Goal: Find specific page/section: Find specific page/section

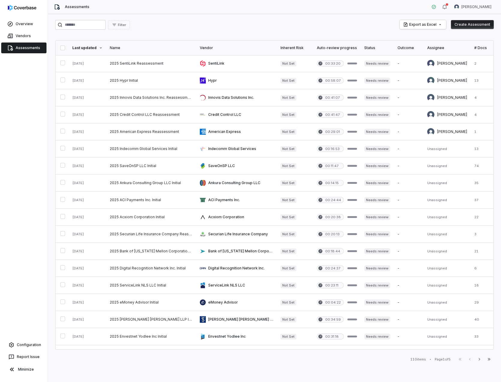
click at [28, 10] on img at bounding box center [22, 8] width 28 height 6
click at [23, 24] on link "Overview" at bounding box center [23, 24] width 45 height 11
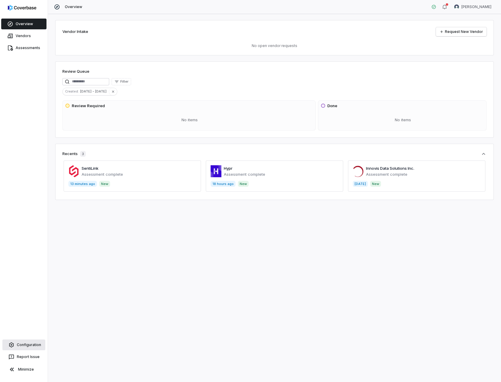
click at [24, 349] on link "Configuration" at bounding box center [23, 345] width 43 height 11
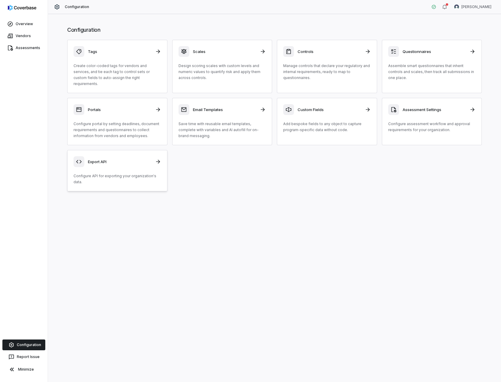
click at [156, 159] on icon at bounding box center [158, 162] width 6 height 6
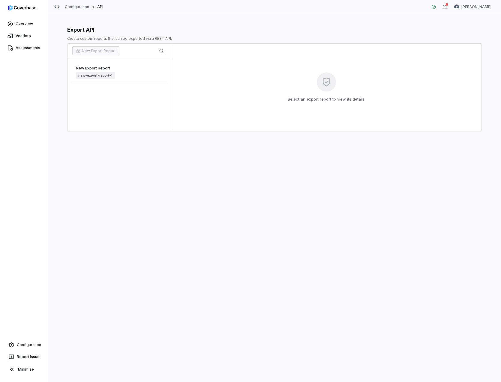
click at [86, 77] on span "new-export-report-1" at bounding box center [95, 75] width 39 height 7
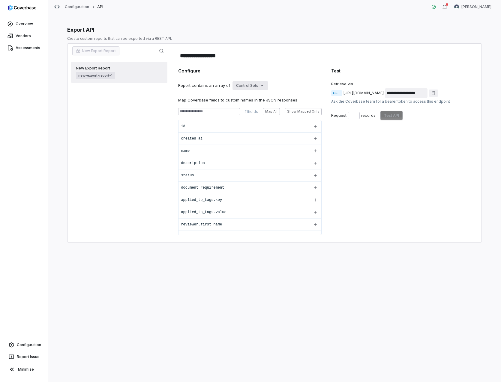
click at [255, 83] on html "**********" at bounding box center [250, 191] width 501 height 382
click at [246, 99] on div "Vendors" at bounding box center [252, 99] width 38 height 10
click at [246, 82] on html "**********" at bounding box center [250, 191] width 501 height 382
click at [220, 110] on input at bounding box center [208, 111] width 61 height 7
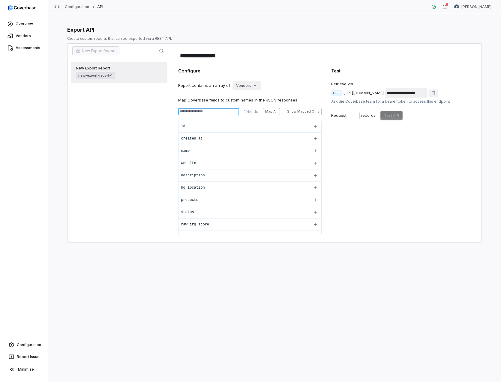
drag, startPoint x: 220, startPoint y: 110, endPoint x: 206, endPoint y: 109, distance: 13.9
click at [206, 109] on input at bounding box center [208, 111] width 61 height 7
click at [208, 111] on input at bounding box center [208, 111] width 61 height 7
type input "*"
click at [269, 112] on button "Map All" at bounding box center [271, 111] width 17 height 7
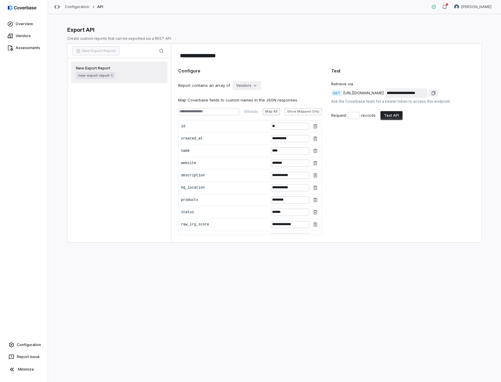
click at [269, 112] on button "Map All" at bounding box center [271, 111] width 17 height 7
click at [297, 111] on button "Show Mapped Only" at bounding box center [302, 111] width 37 height 7
click at [240, 84] on html "**********" at bounding box center [250, 191] width 501 height 382
click at [250, 106] on div "Assessments" at bounding box center [252, 108] width 38 height 10
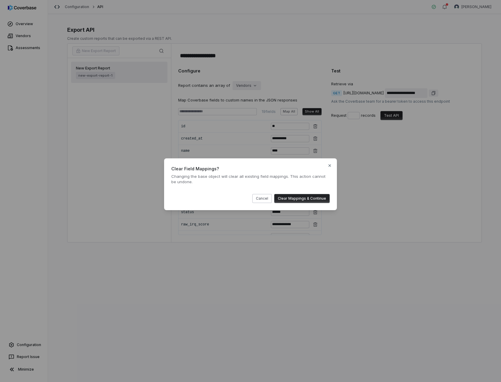
click at [289, 199] on button "Clear Mappings & Continue" at bounding box center [301, 198] width 55 height 9
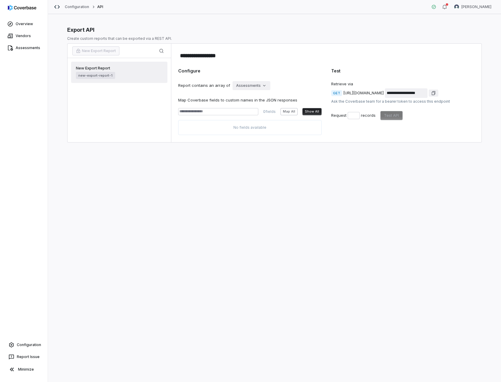
click at [230, 106] on div "Map Coverbase fields to custom names in the JSON responses 0 fields Map All Sho…" at bounding box center [249, 116] width 143 height 38
click at [230, 111] on input at bounding box center [218, 111] width 80 height 7
click at [287, 111] on button "Map All" at bounding box center [288, 111] width 17 height 7
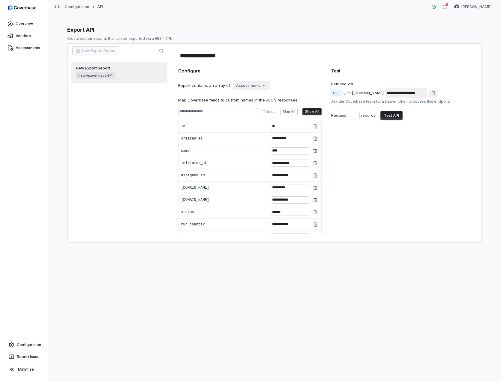
click at [246, 81] on div "**********" at bounding box center [249, 152] width 143 height 168
click at [247, 85] on html "**********" at bounding box center [250, 191] width 501 height 382
click at [252, 126] on div "Controls" at bounding box center [252, 128] width 38 height 10
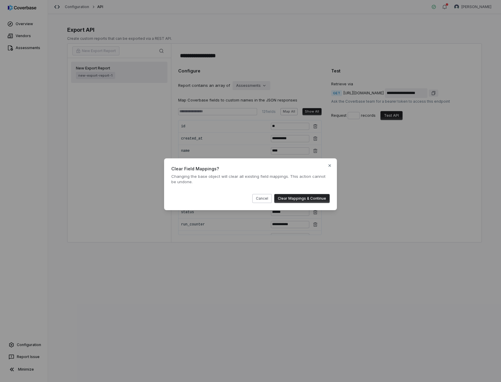
click at [293, 198] on button "Clear Mappings & Continue" at bounding box center [301, 198] width 55 height 9
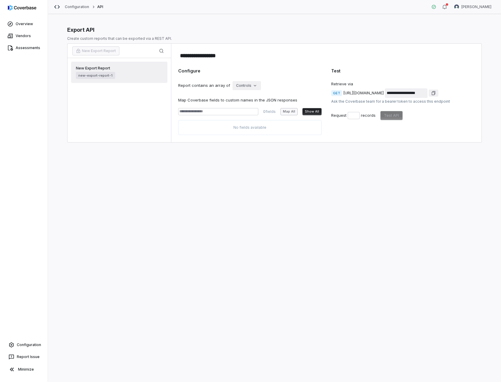
click at [293, 111] on button "Map All" at bounding box center [288, 111] width 17 height 7
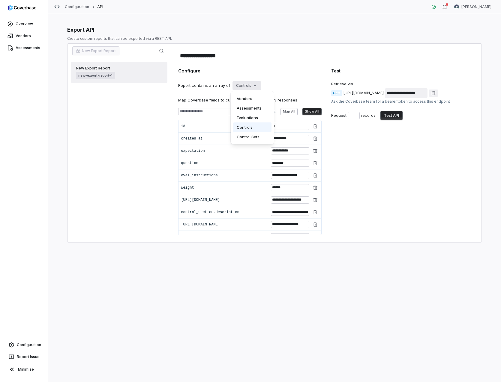
click at [244, 85] on html "**********" at bounding box center [250, 191] width 501 height 382
click at [248, 119] on div "Evaluations" at bounding box center [252, 118] width 38 height 10
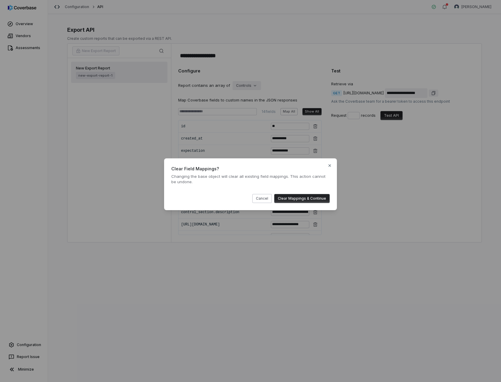
click at [297, 198] on button "Clear Mappings & Continue" at bounding box center [301, 198] width 55 height 9
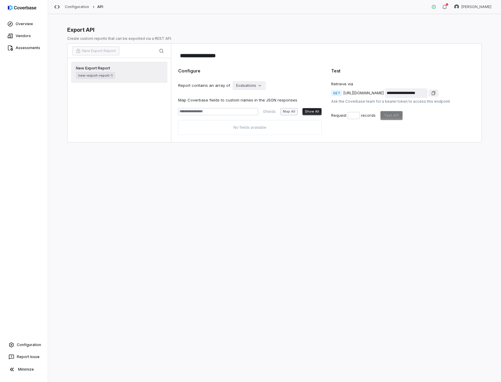
click at [287, 112] on button "Map All" at bounding box center [288, 111] width 17 height 7
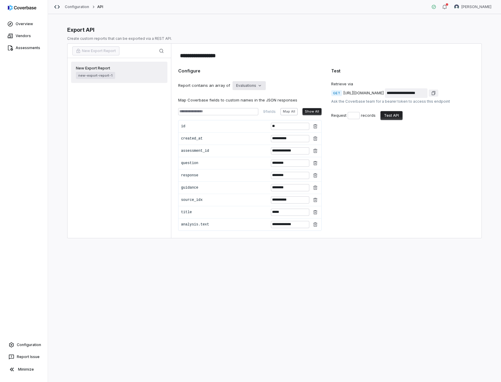
click at [244, 83] on html "**********" at bounding box center [250, 191] width 501 height 382
click at [245, 107] on div "Assessments" at bounding box center [252, 108] width 38 height 10
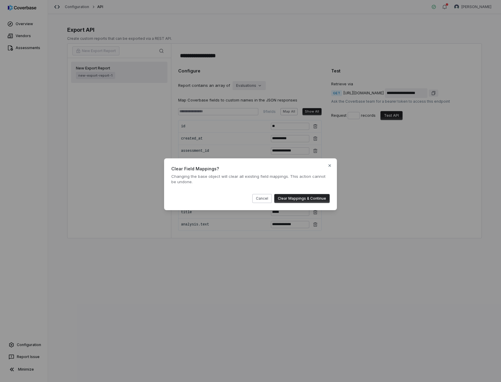
click at [298, 198] on button "Clear Mappings & Continue" at bounding box center [301, 198] width 55 height 9
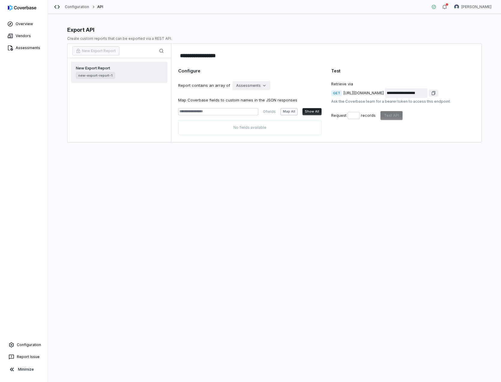
click at [284, 113] on button "Map All" at bounding box center [288, 111] width 17 height 7
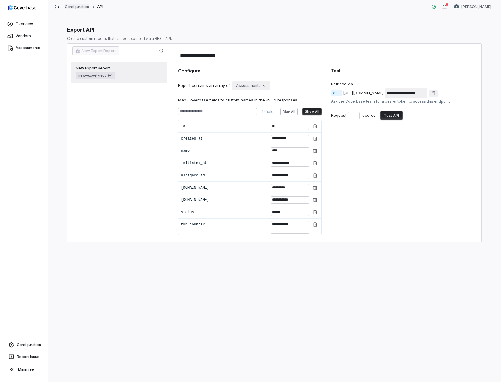
click at [75, 7] on link "Configuration" at bounding box center [77, 6] width 25 height 5
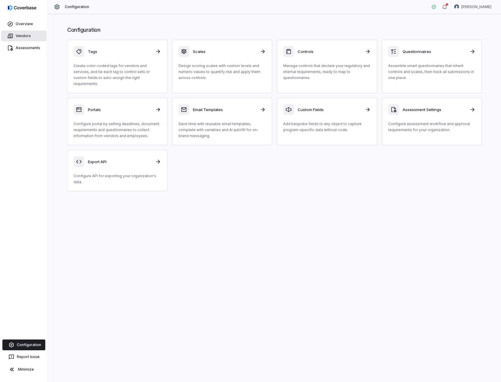
click at [24, 40] on link "Vendors" at bounding box center [23, 36] width 45 height 11
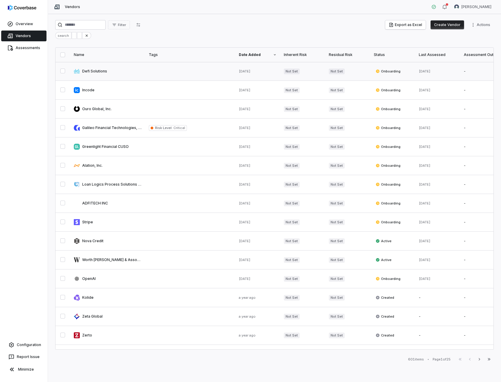
click at [100, 71] on link at bounding box center [107, 71] width 75 height 19
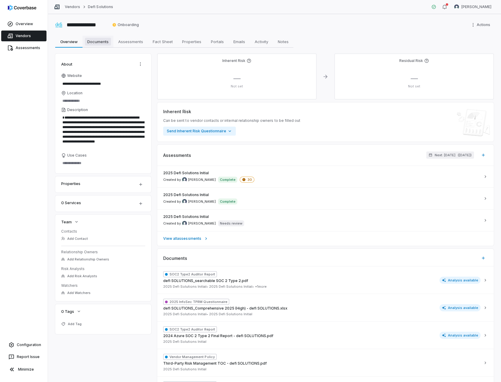
click at [101, 43] on span "Documents" at bounding box center [98, 42] width 26 height 8
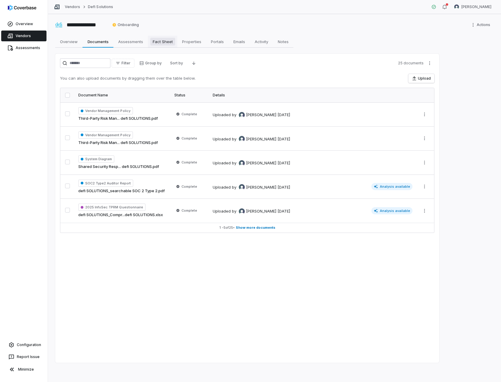
click at [160, 41] on span "Fact Sheet" at bounding box center [162, 42] width 25 height 8
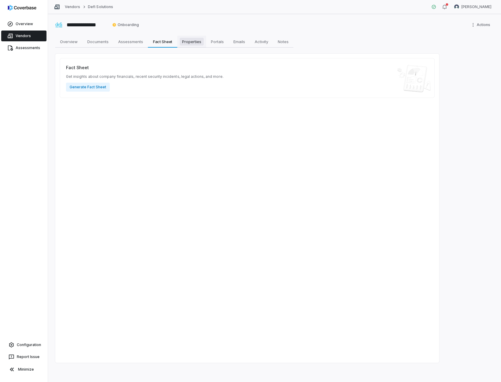
click at [192, 40] on span "Properties" at bounding box center [192, 42] width 24 height 8
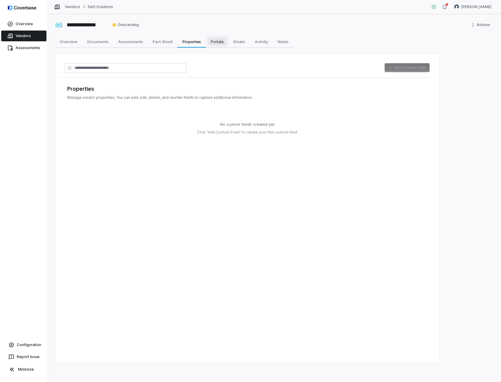
click at [219, 40] on span "Portals" at bounding box center [217, 42] width 18 height 8
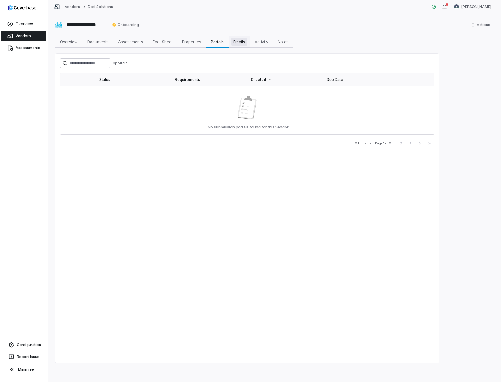
click at [239, 43] on span "Emails" at bounding box center [239, 42] width 16 height 8
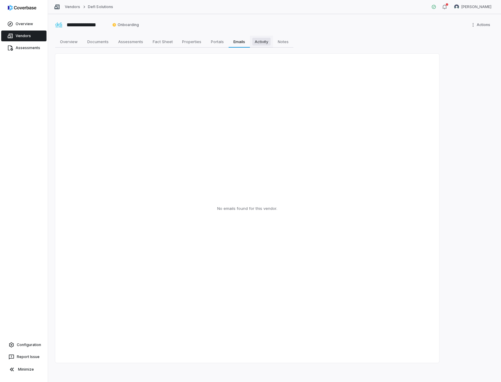
click at [264, 44] on span "Activity" at bounding box center [261, 42] width 18 height 8
click at [284, 43] on span "Notes" at bounding box center [283, 42] width 16 height 8
click at [161, 44] on span "Fact Sheet" at bounding box center [162, 42] width 25 height 8
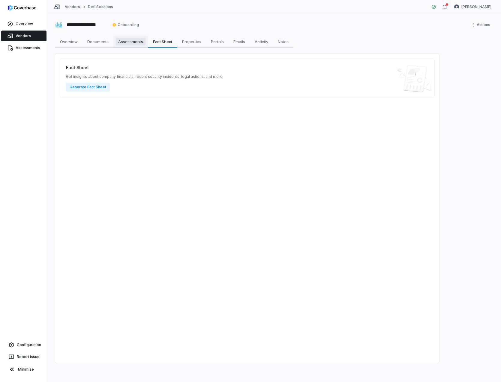
click at [121, 42] on span "Assessments" at bounding box center [131, 42] width 30 height 8
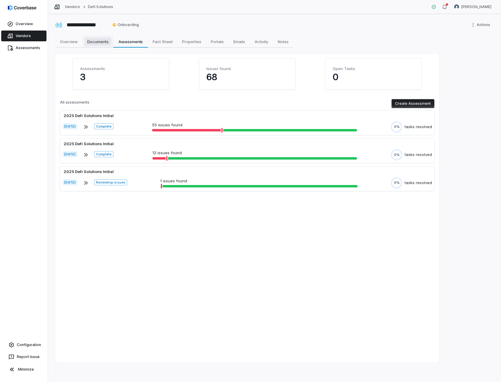
click at [103, 42] on span "Documents" at bounding box center [98, 42] width 26 height 8
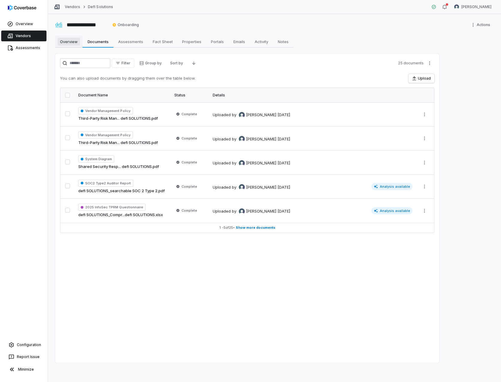
click at [68, 41] on span "Overview" at bounding box center [69, 42] width 22 height 8
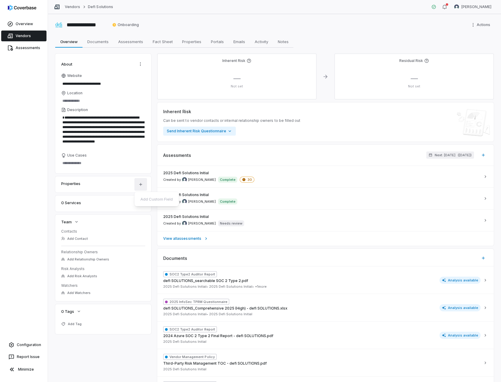
click at [142, 185] on html "**********" at bounding box center [250, 191] width 501 height 382
click at [141, 63] on html "**********" at bounding box center [250, 191] width 501 height 382
drag, startPoint x: 416, startPoint y: 54, endPoint x: 401, endPoint y: 42, distance: 19.1
click at [401, 42] on div "Overview Overview Documents Documents Assessments Assessments Fact Sheet Fact S…" at bounding box center [274, 42] width 438 height 12
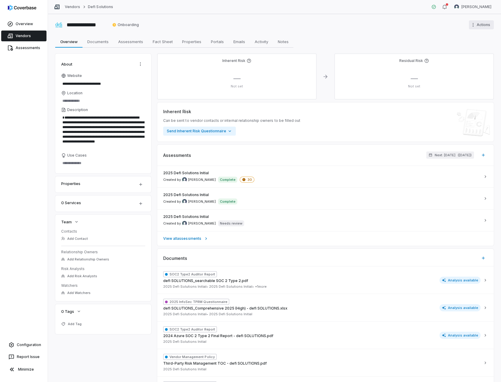
click at [479, 22] on html "**********" at bounding box center [250, 191] width 501 height 382
click at [163, 42] on html "**********" at bounding box center [250, 191] width 501 height 382
click at [163, 42] on span "Fact Sheet" at bounding box center [162, 42] width 25 height 8
type textarea "*"
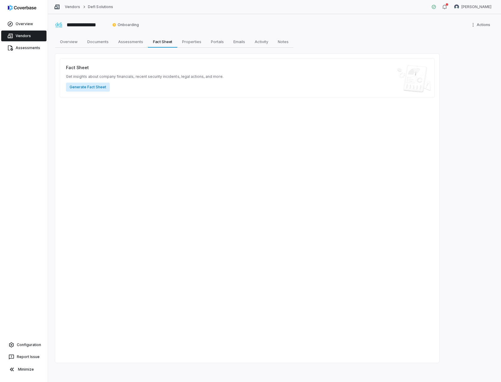
click at [97, 90] on button "Generate Fact Sheet" at bounding box center [88, 87] width 44 height 9
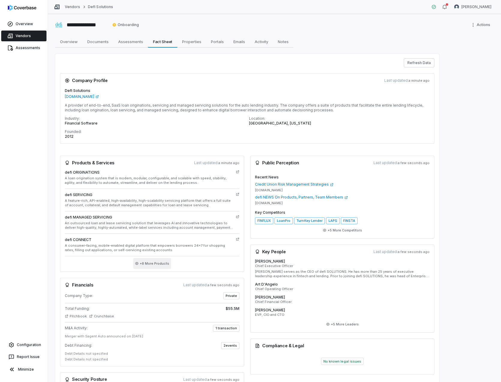
click at [162, 263] on button "+ 8 More Products" at bounding box center [152, 263] width 38 height 11
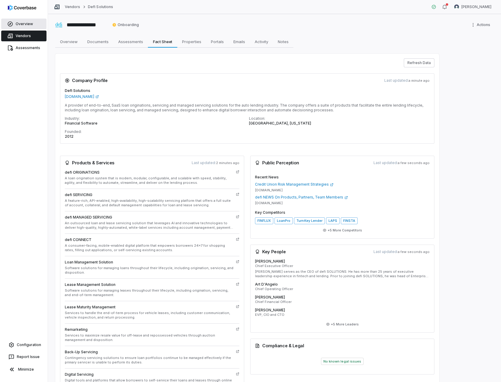
click at [31, 24] on link "Overview" at bounding box center [23, 24] width 45 height 11
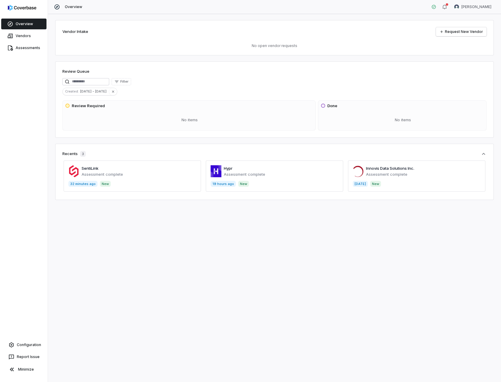
click at [94, 168] on span at bounding box center [132, 176] width 137 height 31
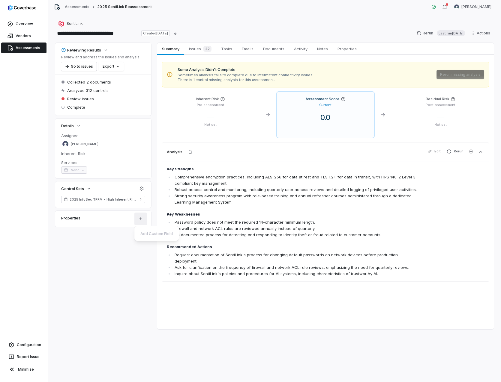
click at [141, 219] on html "**********" at bounding box center [250, 191] width 501 height 382
click at [151, 236] on div "Add Custom Field" at bounding box center [157, 234] width 40 height 10
click at [349, 52] on html "**********" at bounding box center [250, 191] width 501 height 382
click at [349, 51] on span "Properties" at bounding box center [347, 49] width 24 height 8
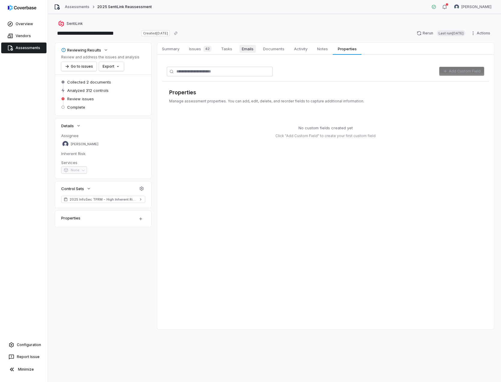
click at [245, 50] on span "Emails" at bounding box center [247, 49] width 16 height 8
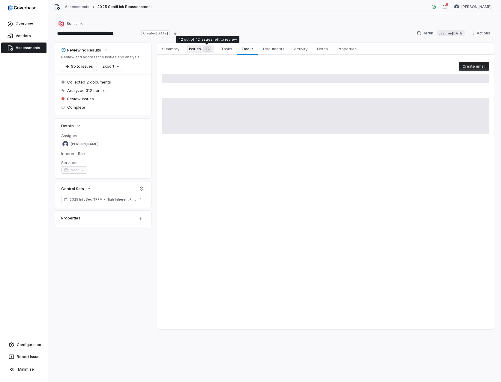
click at [203, 49] on div "42" at bounding box center [206, 49] width 10 height 6
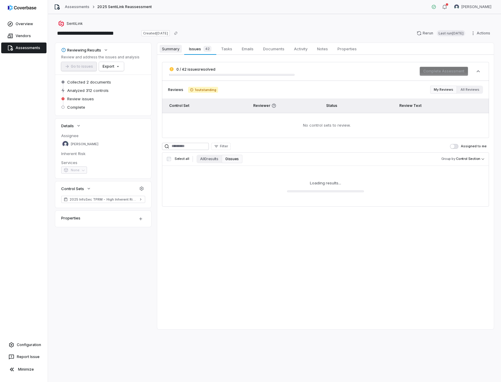
click at [163, 49] on span "Summary" at bounding box center [170, 49] width 22 height 8
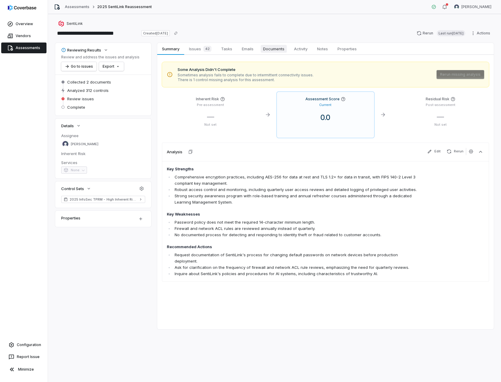
click at [275, 47] on span "Documents" at bounding box center [273, 49] width 26 height 8
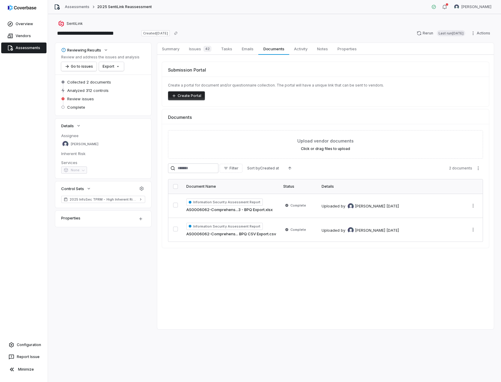
click at [259, 208] on link "AS0006062-Comprehens...3 - BPQ Export.xlsx" at bounding box center [229, 210] width 86 height 6
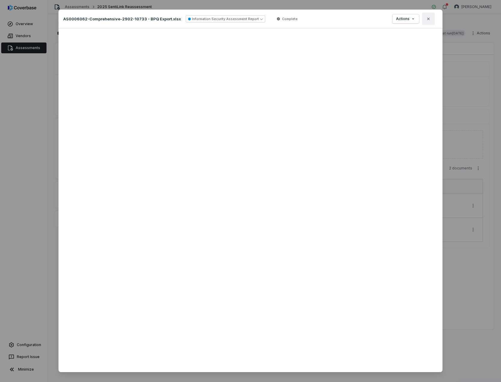
click at [426, 18] on icon "button" at bounding box center [428, 18] width 5 height 5
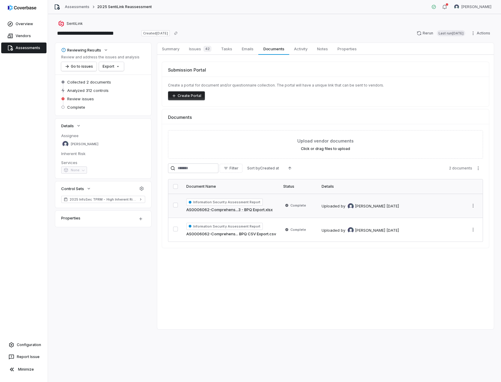
click at [304, 211] on td "Complete" at bounding box center [298, 206] width 38 height 24
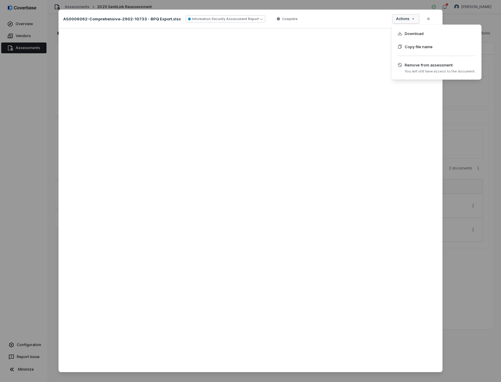
click at [412, 17] on div "Document Preview AS0006062-Comprehensive-2902-10733 - BPQ Export.xlsx Informati…" at bounding box center [250, 198] width 501 height 396
click at [428, 18] on div "Document Preview AS0006062-Comprehensive-2902-10733 - BPQ Export.xlsx Informati…" at bounding box center [250, 198] width 501 height 396
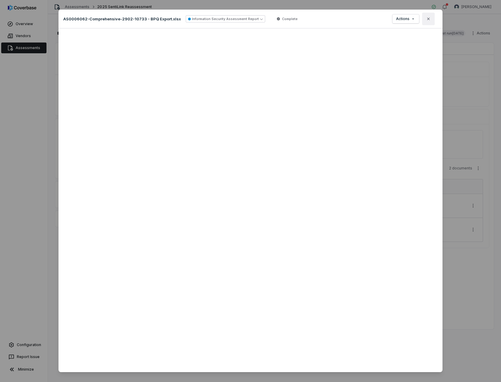
click at [428, 19] on icon "button" at bounding box center [428, 18] width 5 height 5
